Goal: Task Accomplishment & Management: Use online tool/utility

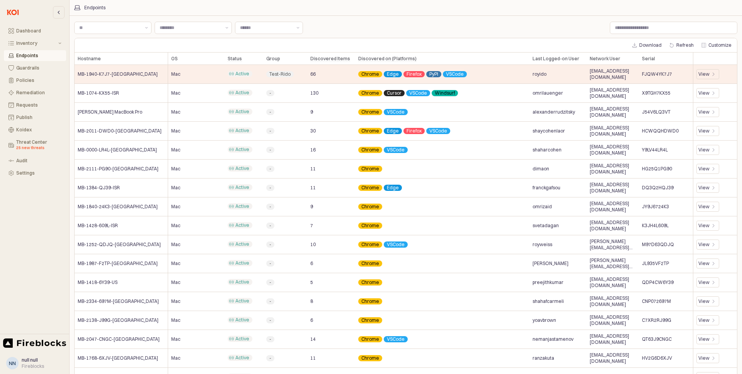
click at [29, 220] on div "Dashboard Inventory Endpoints Guardrails Policies Remediation Requests Publish …" at bounding box center [34, 167] width 69 height 328
click at [26, 128] on div "Koidex" at bounding box center [38, 129] width 45 height 5
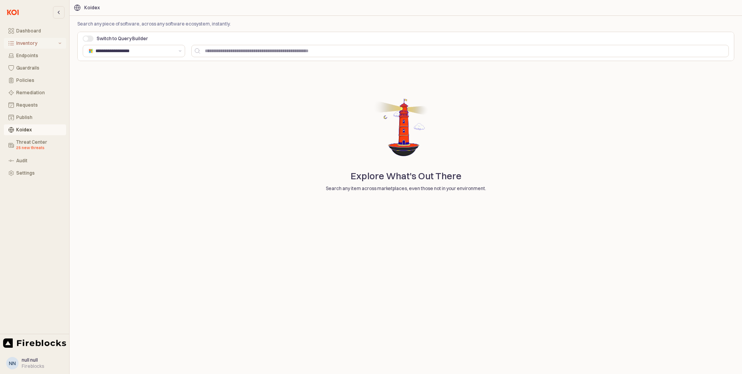
click at [25, 45] on div "Inventory" at bounding box center [36, 43] width 41 height 5
click at [26, 55] on div "All Items" at bounding box center [38, 55] width 45 height 5
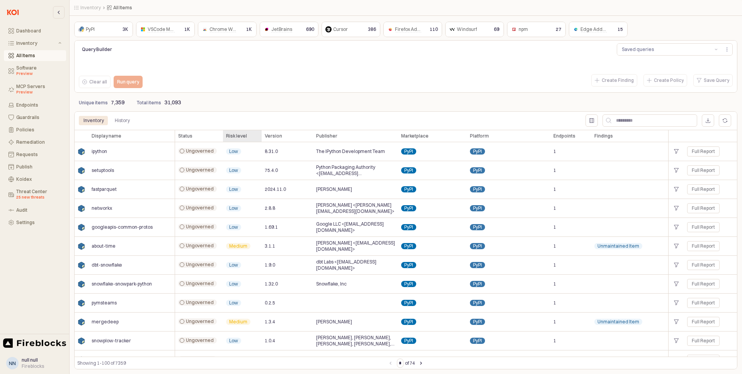
click at [238, 136] on div "Risk level Risk level" at bounding box center [242, 136] width 39 height 12
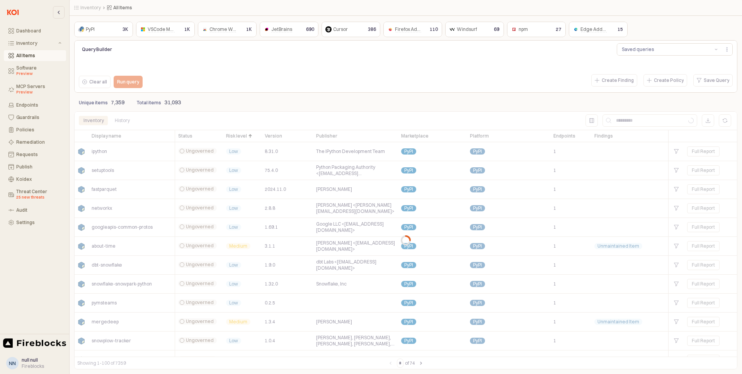
click at [238, 137] on div "App Frame" at bounding box center [405, 240] width 663 height 258
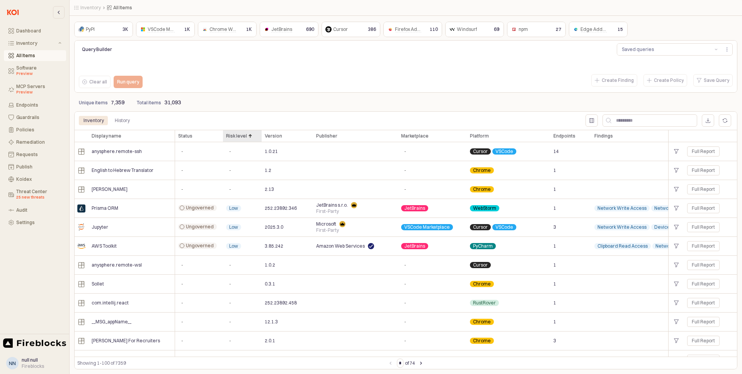
click at [237, 135] on div "Risk level Risk level" at bounding box center [242, 136] width 39 height 12
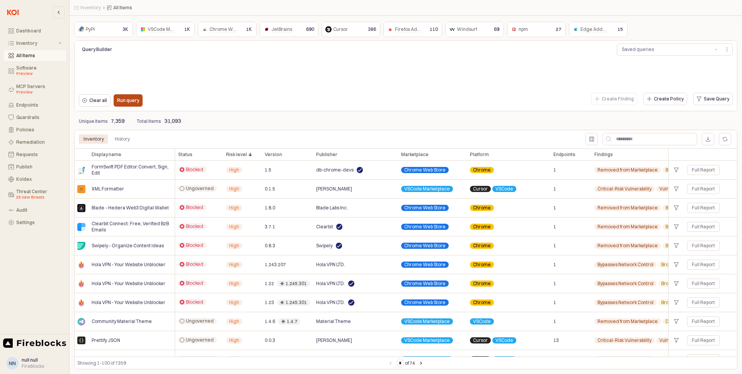
click at [133, 103] on p "Run query" at bounding box center [128, 100] width 22 height 6
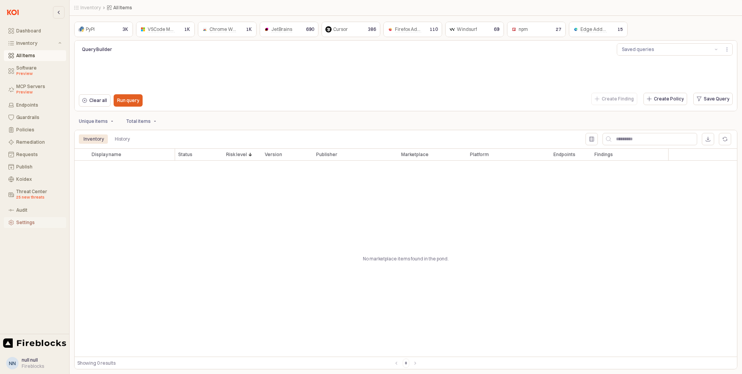
click at [26, 223] on div "Settings" at bounding box center [38, 222] width 45 height 5
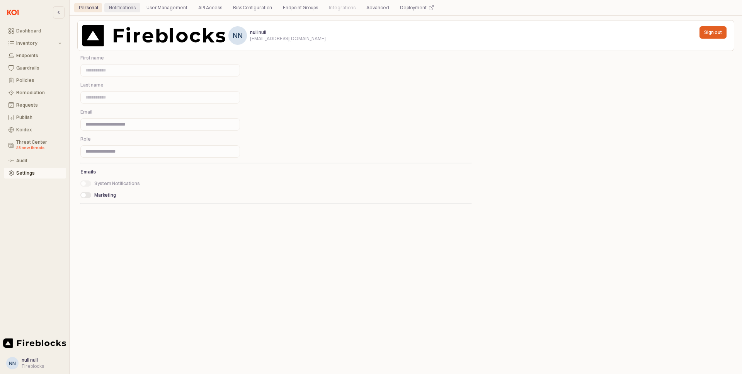
click at [122, 8] on div "Notifications" at bounding box center [122, 7] width 27 height 9
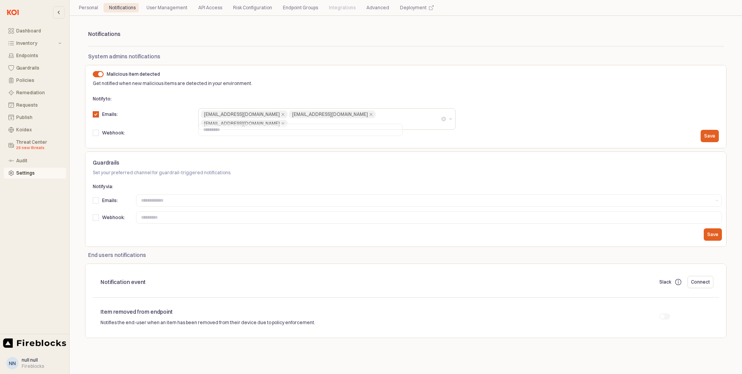
click at [22, 175] on div "Settings" at bounding box center [38, 172] width 45 height 5
